Goal: Information Seeking & Learning: Learn about a topic

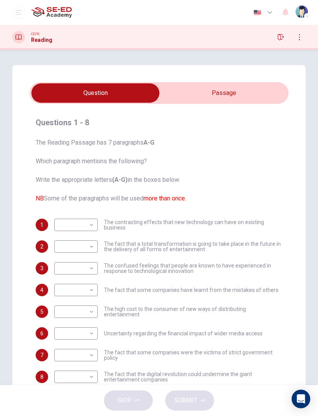
click at [73, 229] on body "This site uses cookies, as explained in our Privacy Policy . If you agree to th…" at bounding box center [159, 208] width 318 height 416
click at [76, 222] on div at bounding box center [159, 208] width 318 height 416
click at [251, 87] on input "checkbox" at bounding box center [95, 92] width 389 height 19
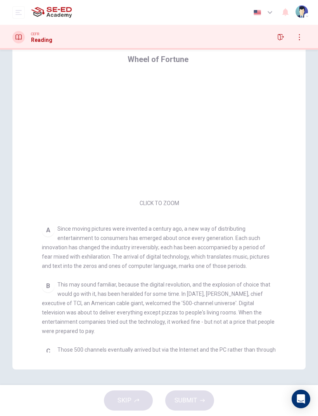
scroll to position [63, 0]
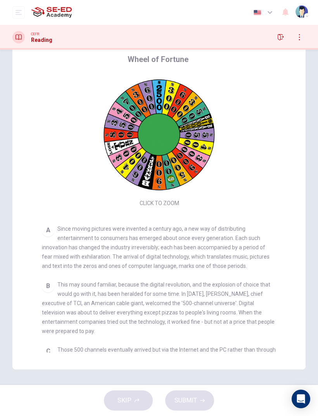
click at [215, 222] on div "CLICK TO ZOOM Click to Zoom A Since moving pictures were invented a century ago…" at bounding box center [164, 214] width 245 height 278
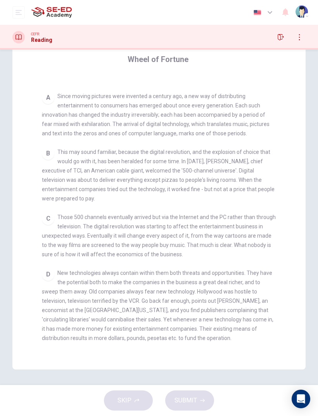
scroll to position [139, 0]
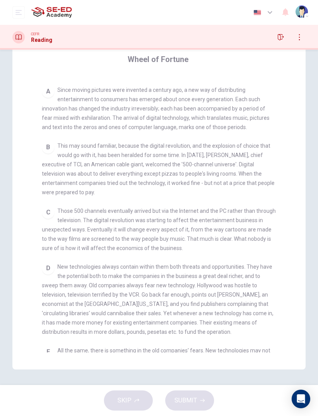
click at [48, 94] on div "A" at bounding box center [48, 91] width 12 height 12
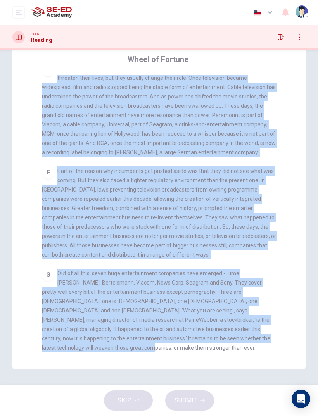
scroll to position [0, 0]
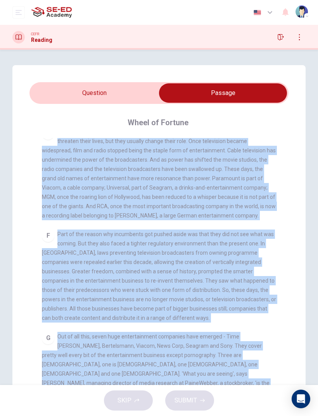
click at [316, 298] on div "Questions 1 - 8 The Reading Passage has 7 paragraphs A-G . Which paragraph ment…" at bounding box center [159, 249] width 318 height 368
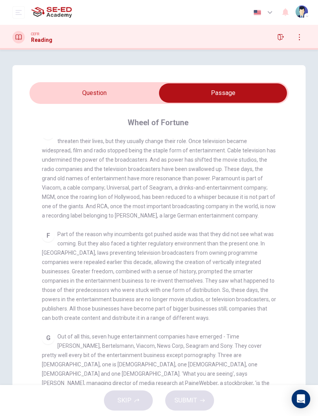
scroll to position [421, 0]
click at [68, 100] on input "checkbox" at bounding box center [223, 92] width 389 height 19
checkbox input "false"
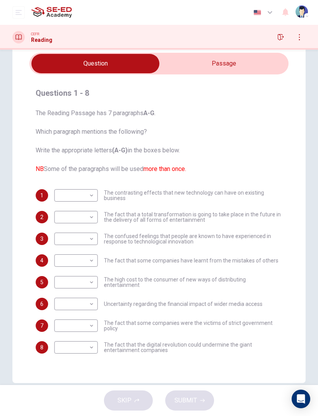
scroll to position [0, 0]
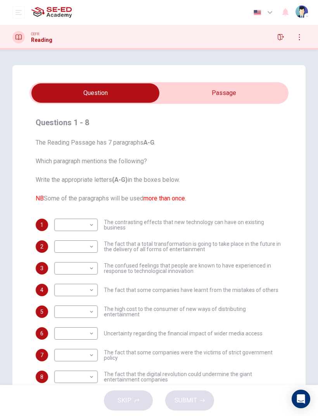
click at [67, 222] on body "This site uses cookies, as explained in our Privacy Policy . If you agree to th…" at bounding box center [159, 208] width 318 height 416
click at [61, 279] on li "D" at bounding box center [75, 275] width 43 height 12
type input "D"
click at [73, 246] on body "This site uses cookies, as explained in our Privacy Policy . If you agree to th…" at bounding box center [159, 208] width 318 height 416
click at [59, 282] on li "C" at bounding box center [75, 284] width 43 height 12
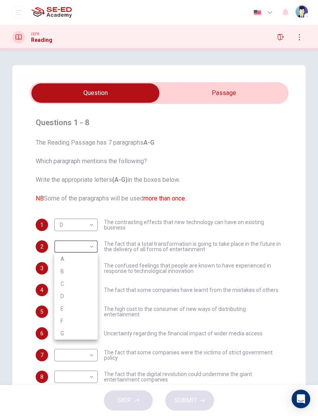
type input "C"
click at [61, 271] on body "This site uses cookies, as explained in our Privacy Policy . If you agree to th…" at bounding box center [159, 208] width 318 height 416
click at [62, 280] on li "A" at bounding box center [75, 281] width 43 height 12
type input "A"
click at [73, 290] on body "This site uses cookies, as explained in our Privacy Policy . If you agree to th…" at bounding box center [159, 208] width 318 height 416
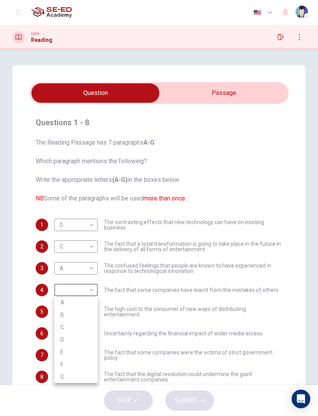
click at [59, 361] on li "F" at bounding box center [75, 365] width 43 height 12
type input "F"
click at [61, 316] on body "This site uses cookies, as explained in our Privacy Policy . If you agree to th…" at bounding box center [159, 208] width 318 height 416
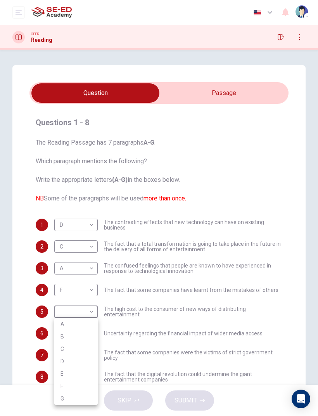
click at [62, 335] on li "B" at bounding box center [75, 337] width 43 height 12
type input "B"
click at [65, 376] on body "This site uses cookies, as explained in our Privacy Policy . If you agree to th…" at bounding box center [159, 208] width 318 height 416
click at [62, 398] on li "G" at bounding box center [75, 404] width 43 height 12
type input "G"
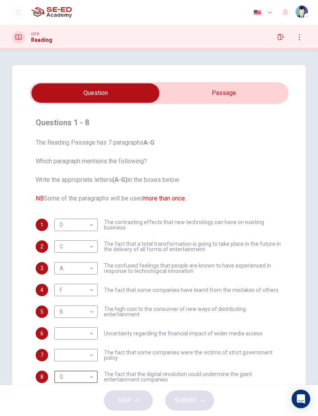
scroll to position [3, 0]
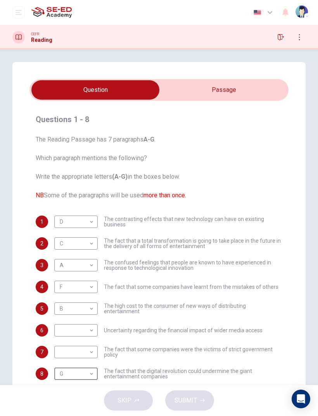
click at [75, 350] on body "This site uses cookies, as explained in our Privacy Policy . If you agree to th…" at bounding box center [159, 208] width 318 height 416
click at [65, 376] on li "E" at bounding box center [75, 379] width 43 height 12
type input "E"
click at [68, 331] on body "This site uses cookies, as explained in our Privacy Policy . If you agree to th…" at bounding box center [159, 208] width 318 height 416
click at [62, 357] on li "C" at bounding box center [75, 354] width 43 height 12
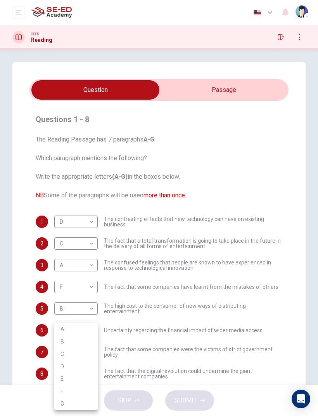
type input "C"
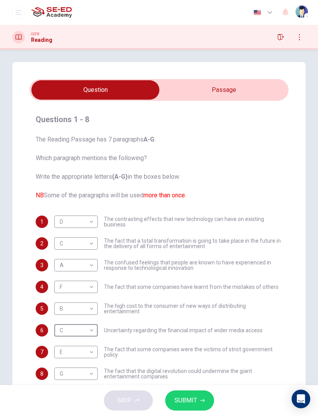
click at [200, 401] on icon "button" at bounding box center [202, 400] width 5 height 3
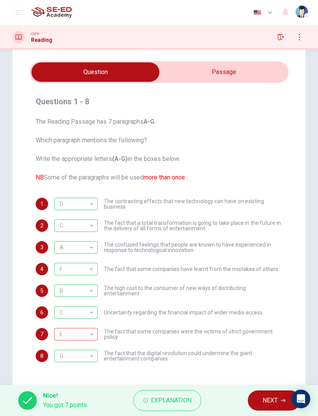
scroll to position [21, 0]
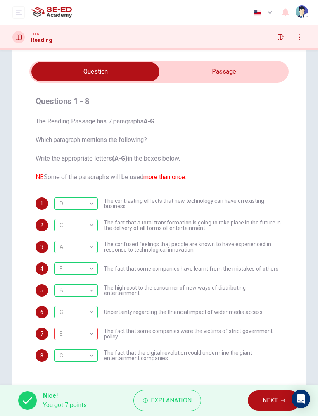
click at [80, 333] on div "E" at bounding box center [74, 334] width 41 height 22
click at [14, 280] on div "Questions 1 - 8 The Reading Passage has 7 paragraphs A-G . Which paragraph ment…" at bounding box center [158, 218] width 293 height 348
click at [270, 400] on span "NEXT" at bounding box center [270, 401] width 15 height 11
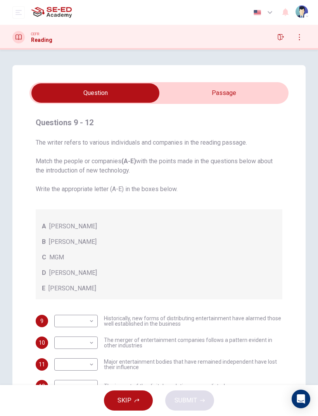
scroll to position [0, 0]
click at [243, 94] on input "checkbox" at bounding box center [95, 92] width 389 height 19
click at [253, 92] on input "checkbox" at bounding box center [95, 92] width 389 height 19
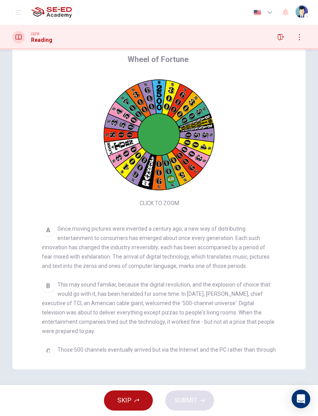
click at [61, 118] on div "Click to Zoom" at bounding box center [159, 142] width 235 height 134
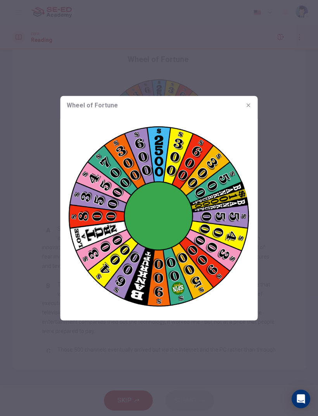
click at [50, 122] on div at bounding box center [159, 208] width 318 height 416
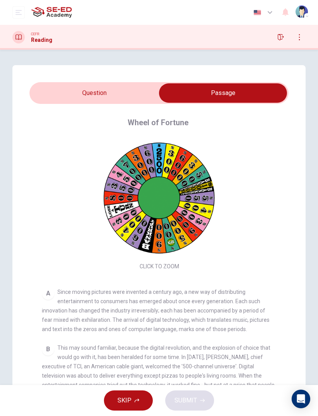
click at [66, 99] on input "checkbox" at bounding box center [223, 92] width 389 height 19
checkbox input "false"
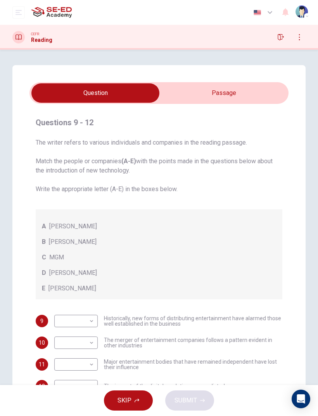
click at [63, 322] on body "This site uses cookies, as explained in our Privacy Policy . If you agree to th…" at bounding box center [159, 208] width 318 height 416
click at [61, 349] on li "B" at bounding box center [75, 346] width 43 height 12
type input "B"
click at [61, 348] on body "This site uses cookies, as explained in our Privacy Policy . If you agree to th…" at bounding box center [159, 208] width 318 height 416
click at [62, 404] on li "E" at bounding box center [75, 404] width 43 height 12
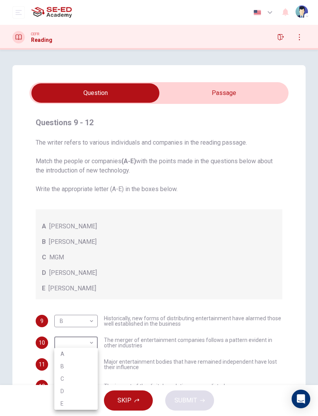
type input "E"
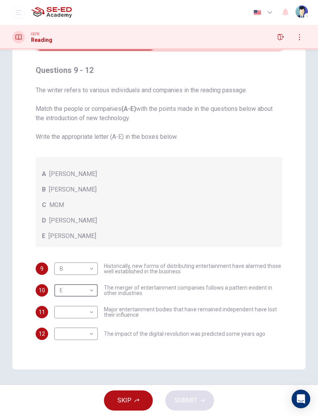
scroll to position [52, 0]
click at [70, 309] on body "This site uses cookies, as explained in our Privacy Policy . If you agree to th…" at bounding box center [159, 208] width 318 height 416
click at [63, 363] on li "D" at bounding box center [75, 362] width 43 height 12
click at [68, 309] on body "This site uses cookies, as explained in our Privacy Policy . If you agree to th…" at bounding box center [159, 208] width 318 height 416
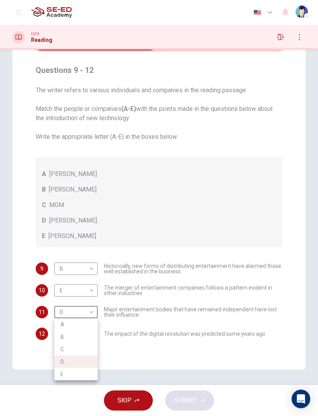
click at [63, 348] on li "C" at bounding box center [75, 350] width 43 height 12
type input "C"
click at [69, 337] on body "This site uses cookies, as explained in our Privacy Policy . If you agree to th…" at bounding box center [159, 208] width 318 height 416
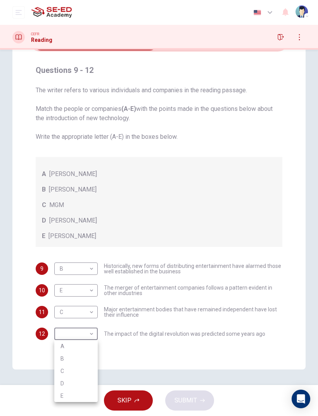
click at [63, 347] on li "A" at bounding box center [75, 346] width 43 height 12
type input "A"
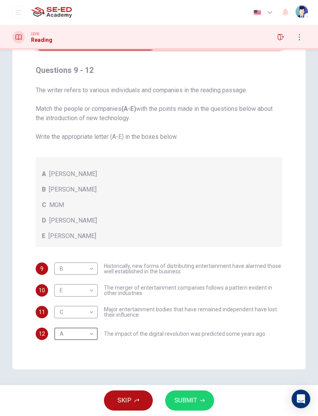
scroll to position [0, 0]
click at [185, 409] on button "SUBMIT" at bounding box center [189, 401] width 49 height 20
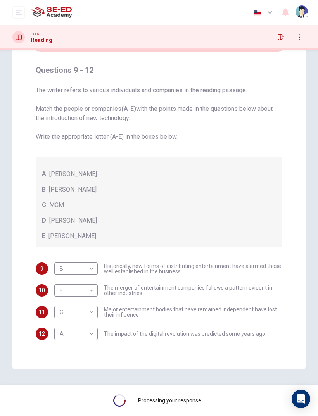
scroll to position [52, 0]
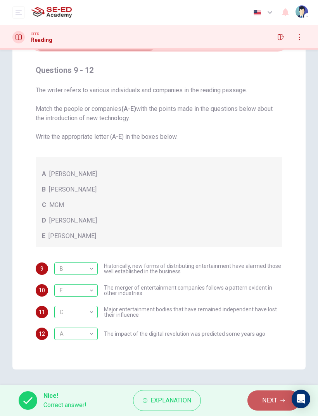
click at [285, 405] on button "NEXT" at bounding box center [274, 401] width 52 height 20
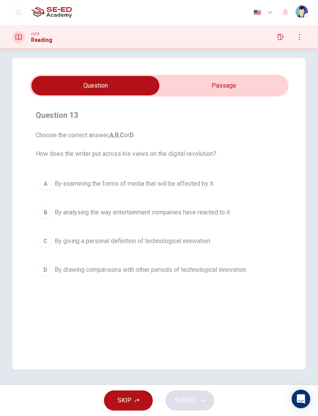
click at [265, 94] on input "checkbox" at bounding box center [95, 85] width 389 height 19
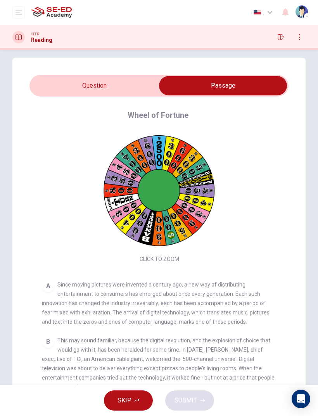
scroll to position [-7, 0]
click at [127, 94] on input "checkbox" at bounding box center [223, 85] width 389 height 19
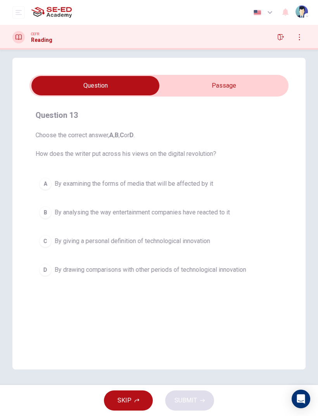
scroll to position [0, 0]
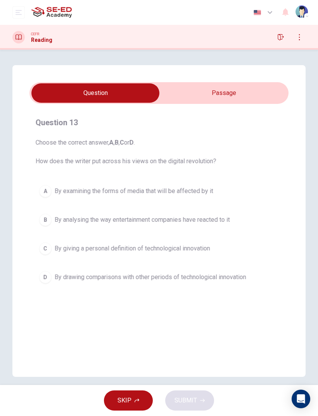
click at [44, 246] on div "C" at bounding box center [45, 249] width 12 height 12
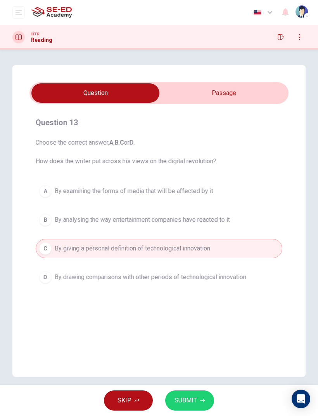
click at [59, 276] on span "By drawing comparisons with other periods of technological innovation" at bounding box center [151, 277] width 192 height 9
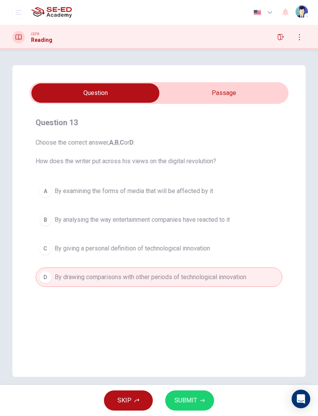
click at [192, 399] on span "SUBMIT" at bounding box center [186, 401] width 23 height 11
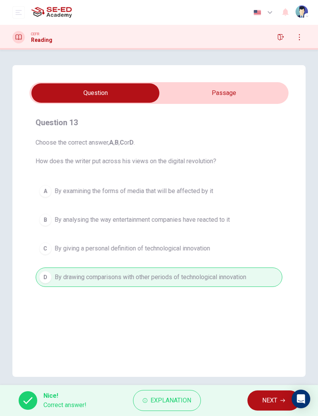
click at [273, 406] on span "NEXT" at bounding box center [269, 401] width 15 height 11
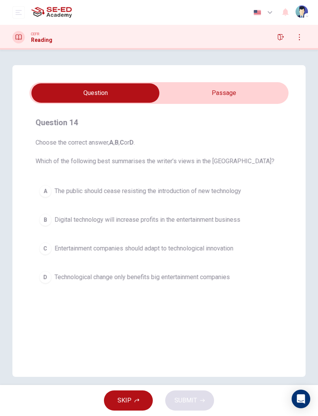
click at [233, 87] on input "checkbox" at bounding box center [95, 92] width 389 height 19
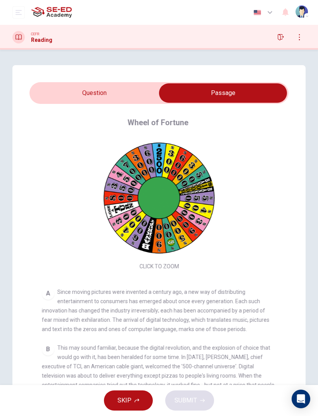
click at [76, 113] on div "Wheel of Fortune CLICK TO ZOOM Click to Zoom A Since moving pictures were inven…" at bounding box center [158, 266] width 259 height 324
click at [76, 98] on input "checkbox" at bounding box center [223, 92] width 389 height 19
checkbox input "false"
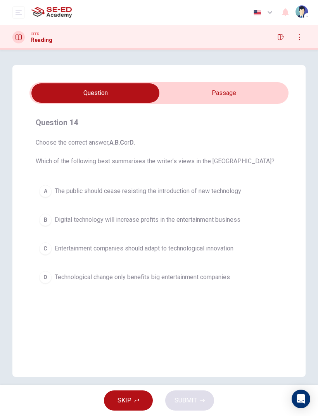
click at [56, 251] on span "Entertainment companies should adapt to technological innovation" at bounding box center [144, 248] width 179 height 9
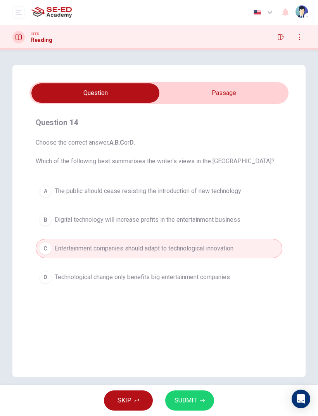
click at [195, 399] on span "SUBMIT" at bounding box center [186, 401] width 23 height 11
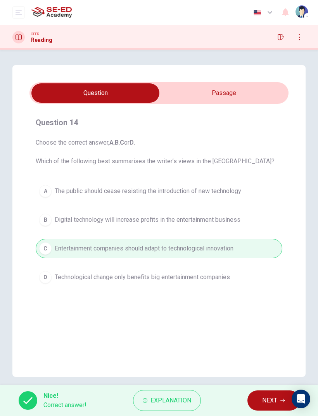
click at [274, 401] on span "NEXT" at bounding box center [269, 401] width 15 height 11
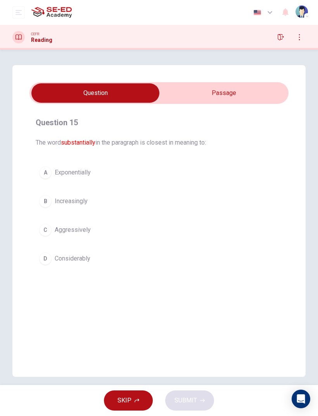
click at [250, 98] on input "checkbox" at bounding box center [95, 92] width 389 height 19
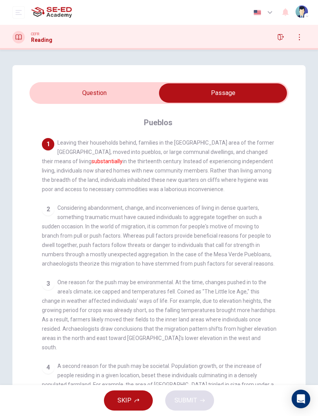
click at [76, 92] on input "checkbox" at bounding box center [223, 92] width 389 height 19
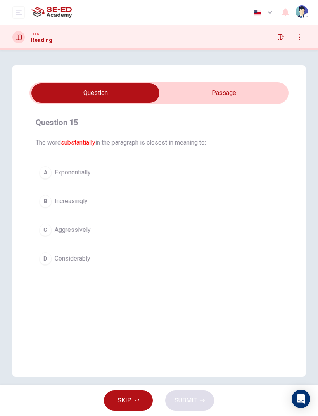
click at [59, 260] on span "Considerably" at bounding box center [73, 258] width 36 height 9
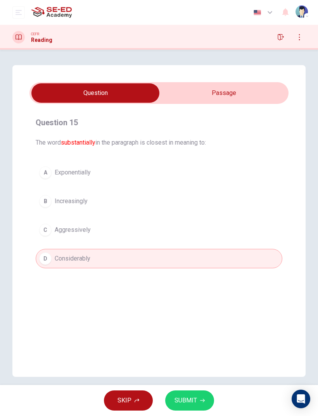
click at [195, 408] on button "SUBMIT" at bounding box center [189, 401] width 49 height 20
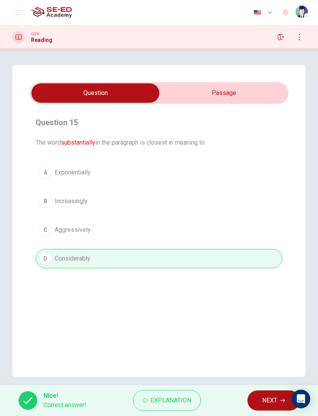
click at [278, 398] on button "NEXT" at bounding box center [274, 401] width 52 height 20
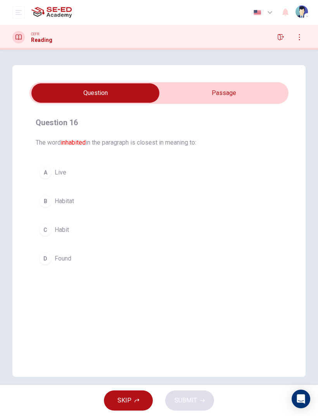
click at [276, 101] on input "checkbox" at bounding box center [95, 92] width 389 height 19
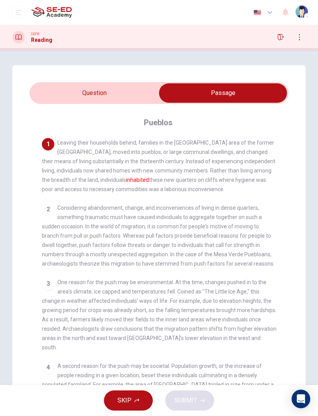
click at [76, 91] on input "checkbox" at bounding box center [223, 92] width 389 height 19
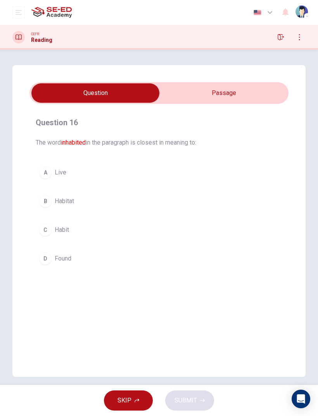
click at [185, 109] on div "Question 16 The word inhabited in the paragraph is closest in meaning to: A Liv…" at bounding box center [158, 192] width 259 height 177
click at [167, 88] on input "checkbox" at bounding box center [95, 92] width 389 height 19
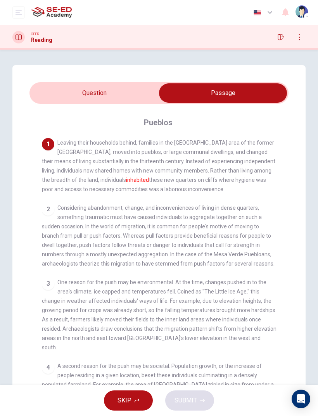
click at [70, 99] on input "checkbox" at bounding box center [223, 92] width 389 height 19
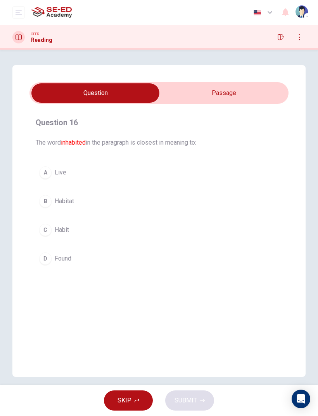
click at [42, 170] on div "A" at bounding box center [45, 173] width 12 height 12
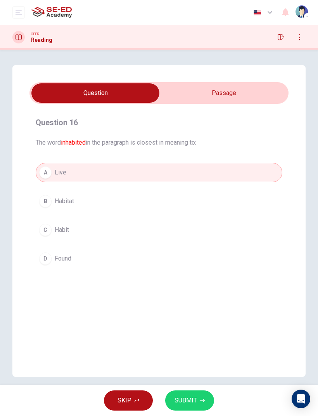
click at [203, 388] on div "SKIP SUBMIT" at bounding box center [159, 400] width 318 height 31
click at [188, 402] on span "SUBMIT" at bounding box center [186, 401] width 23 height 11
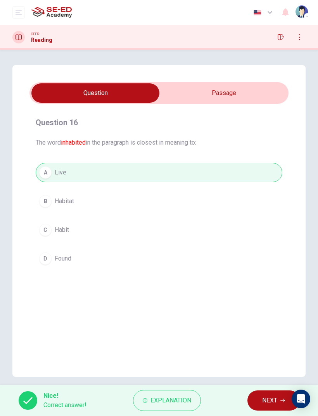
click at [279, 401] on button "NEXT" at bounding box center [274, 401] width 52 height 20
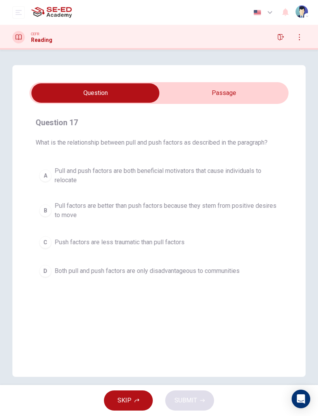
click at [278, 90] on input "checkbox" at bounding box center [95, 92] width 389 height 19
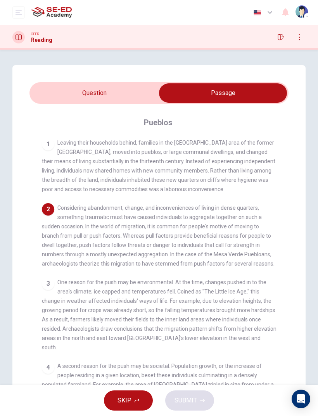
click at [64, 96] on input "checkbox" at bounding box center [223, 92] width 389 height 19
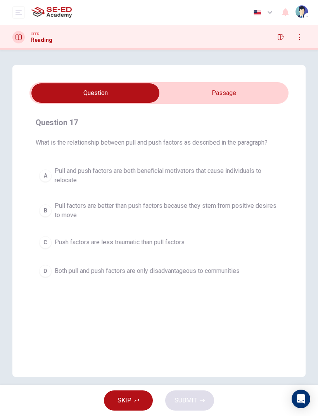
click at [45, 208] on div "B" at bounding box center [45, 211] width 12 height 12
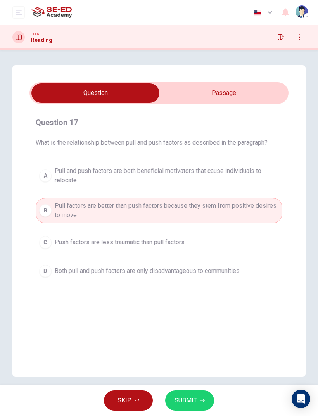
click at [201, 397] on button "SUBMIT" at bounding box center [189, 401] width 49 height 20
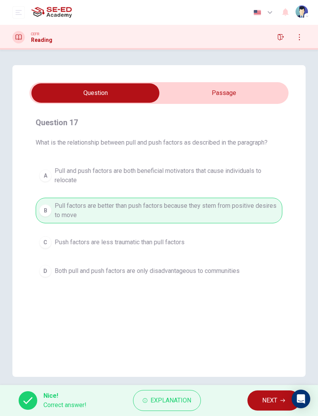
click at [271, 399] on span "NEXT" at bounding box center [269, 401] width 15 height 11
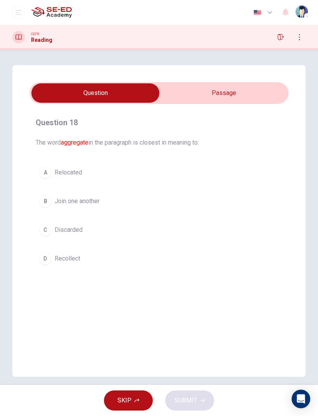
click at [273, 90] on input "checkbox" at bounding box center [95, 92] width 389 height 19
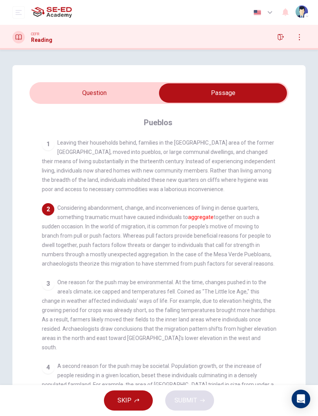
click at [80, 99] on input "checkbox" at bounding box center [223, 92] width 389 height 19
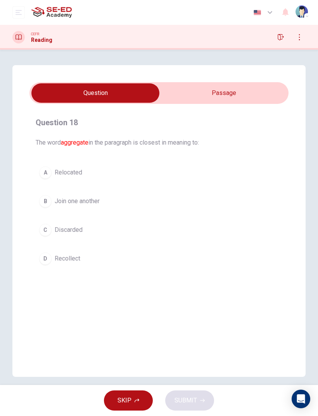
click at [48, 202] on div "B" at bounding box center [45, 201] width 12 height 12
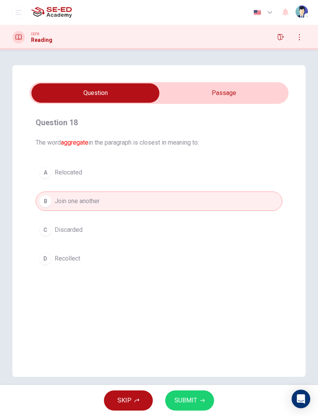
click at [203, 402] on icon "button" at bounding box center [202, 401] width 5 height 5
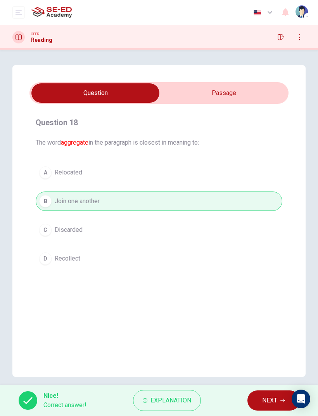
click at [263, 407] on button "NEXT" at bounding box center [274, 401] width 52 height 20
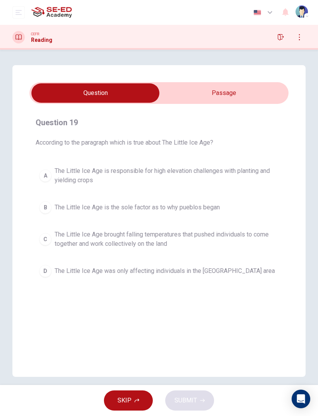
click at [184, 102] on input "checkbox" at bounding box center [95, 92] width 389 height 19
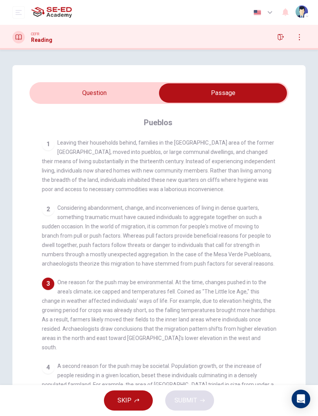
click at [61, 93] on input "checkbox" at bounding box center [223, 92] width 389 height 19
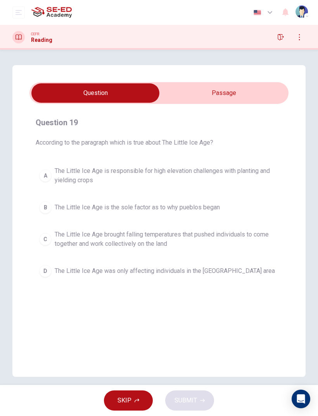
click at [48, 233] on button "C The Little Ice Age brought falling temperatures that pushed individuals to co…" at bounding box center [159, 240] width 247 height 26
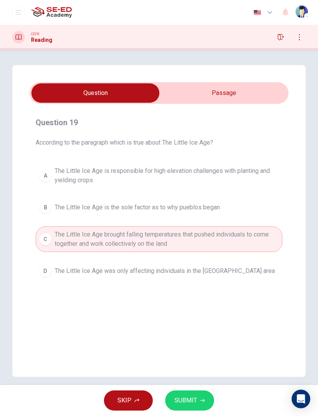
click at [221, 396] on div "SKIP SUBMIT" at bounding box center [159, 400] width 318 height 31
click at [191, 395] on button "SUBMIT" at bounding box center [189, 401] width 49 height 20
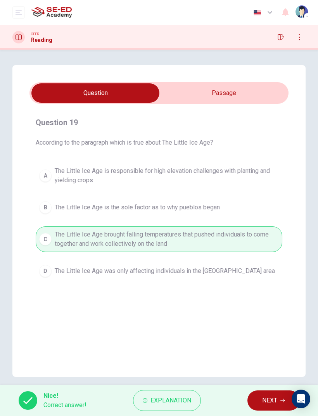
click at [271, 393] on button "NEXT" at bounding box center [274, 401] width 52 height 20
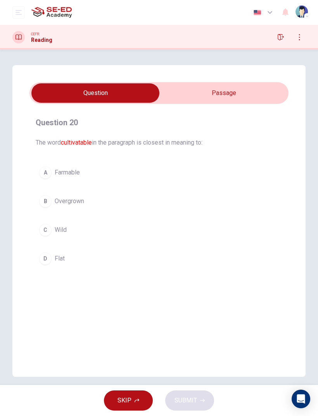
click at [266, 80] on div "Question 20 The word cultivatable in the paragraph is closest in meaning to: A …" at bounding box center [158, 221] width 293 height 312
click at [251, 93] on input "checkbox" at bounding box center [95, 92] width 389 height 19
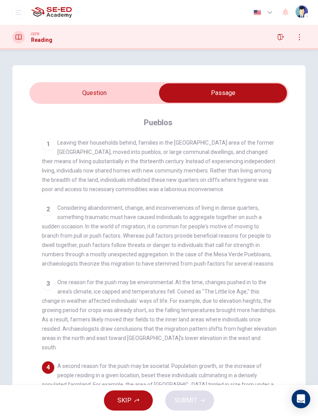
click at [50, 82] on div "Question 20 The word cultivatable in the paragraph is closest in meaning to: A …" at bounding box center [158, 249] width 293 height 368
click at [56, 78] on div "Question 20 The word cultivatable in the paragraph is closest in meaning to: A …" at bounding box center [158, 249] width 293 height 368
click at [83, 97] on input "checkbox" at bounding box center [223, 92] width 389 height 19
checkbox input "false"
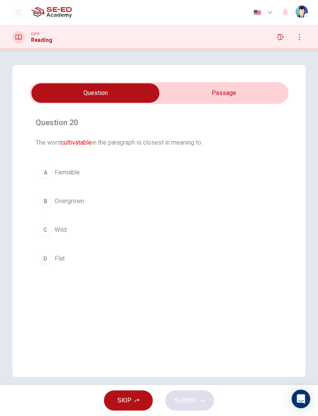
click at [51, 180] on button "A Farmable" at bounding box center [159, 172] width 247 height 19
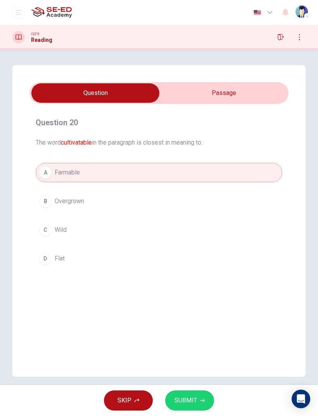
click at [203, 396] on button "SUBMIT" at bounding box center [189, 401] width 49 height 20
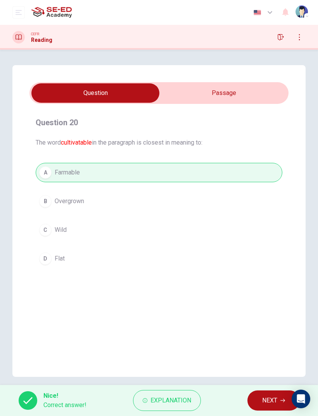
click at [286, 35] on button "button" at bounding box center [281, 37] width 12 height 12
